Goal: Find specific page/section: Find specific page/section

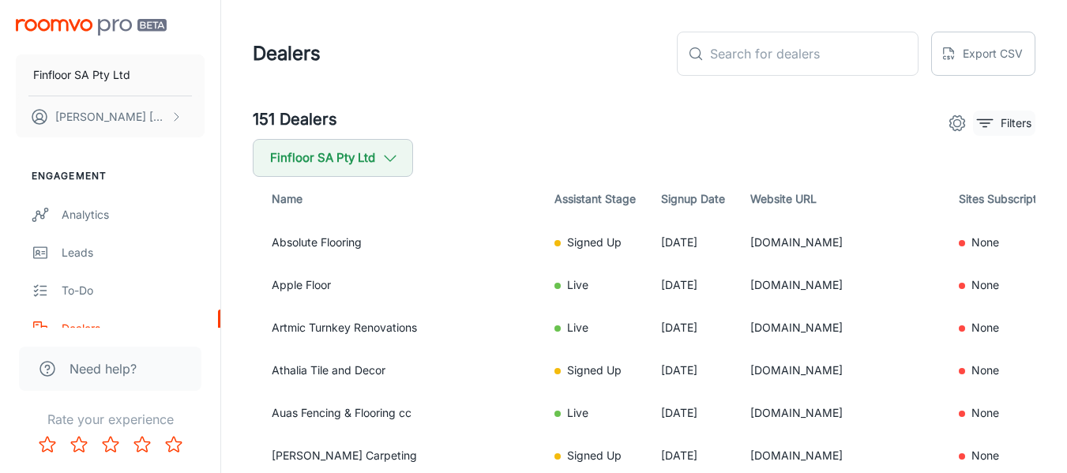
click at [1001, 126] on p "Filters" at bounding box center [1016, 123] width 31 height 17
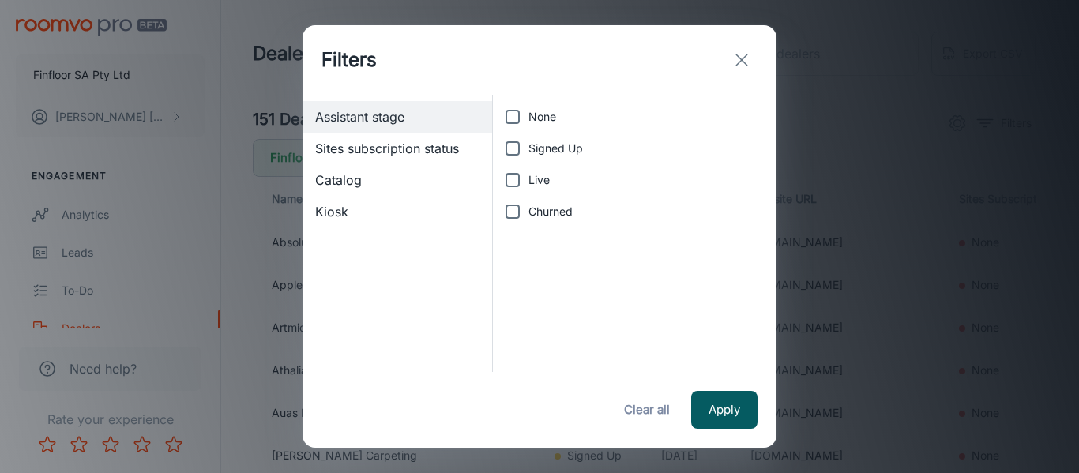
click at [534, 148] on span "Signed Up" at bounding box center [555, 148] width 54 height 17
click at [528, 148] on input "Signed Up" at bounding box center [513, 149] width 32 height 32
click at [515, 152] on input "Signed Up" at bounding box center [513, 149] width 32 height 32
checkbox input "false"
drag, startPoint x: 505, startPoint y: 186, endPoint x: 698, endPoint y: 310, distance: 229.8
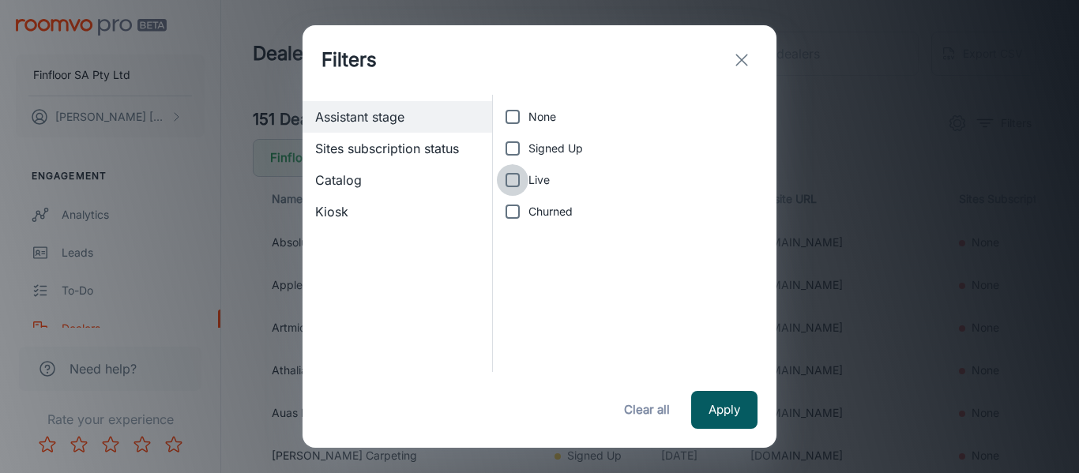
click at [506, 188] on input "Live" at bounding box center [513, 180] width 32 height 32
checkbox input "true"
click at [731, 387] on div "Apply Clear all" at bounding box center [539, 410] width 474 height 76
click at [729, 408] on button "Apply" at bounding box center [724, 410] width 66 height 38
